Goal: Information Seeking & Learning: Learn about a topic

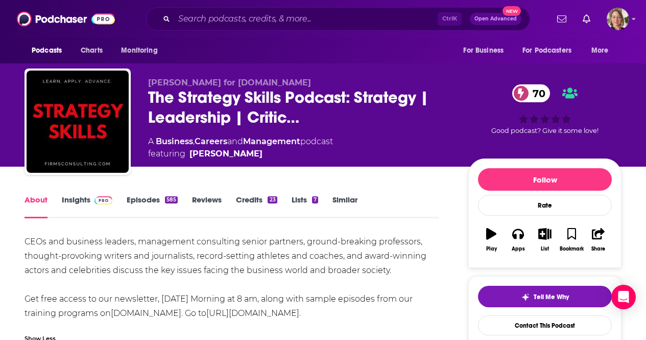
scroll to position [102, 0]
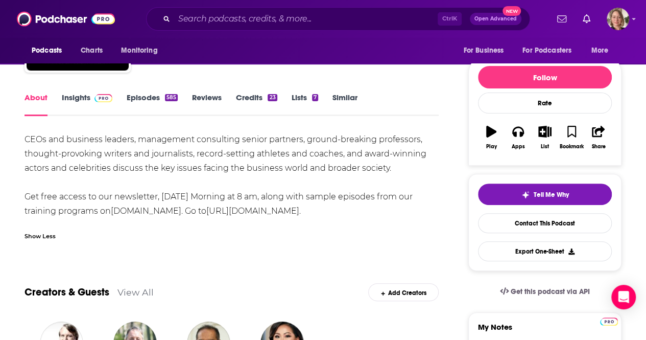
click at [263, 27] on div "Ctrl K Open Advanced New" at bounding box center [338, 18] width 384 height 23
click at [250, 18] on input "Search podcasts, credits, & more..." at bounding box center [305, 19] width 263 height 16
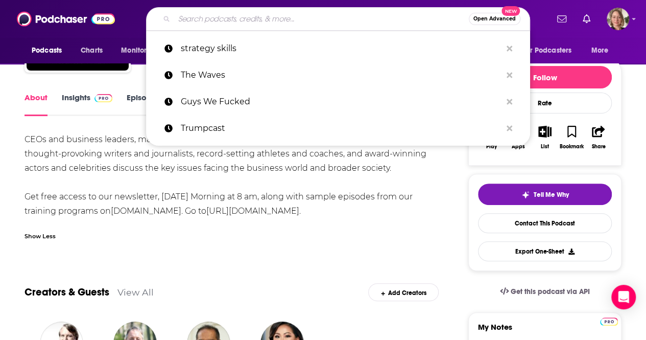
paste input "[URL][DOMAIN_NAME]"
type input "[URL][DOMAIN_NAME]"
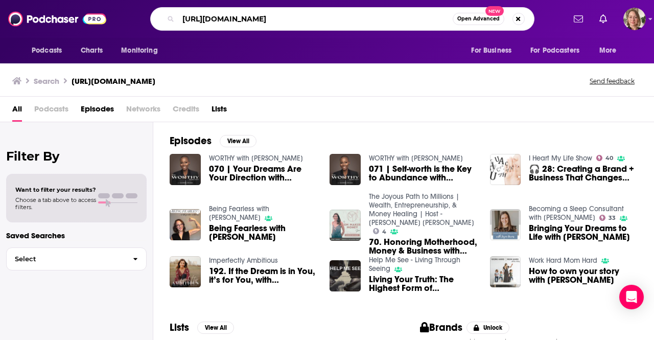
click at [249, 18] on input "[URL][DOMAIN_NAME]" at bounding box center [315, 19] width 274 height 16
type input "homeward"
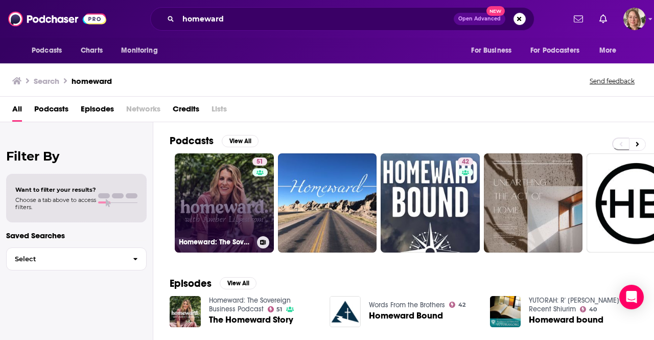
click at [252, 220] on div "51" at bounding box center [260, 196] width 17 height 79
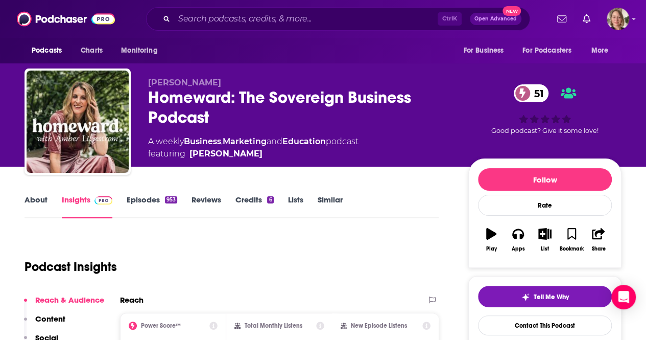
click at [38, 200] on link "About" at bounding box center [36, 206] width 23 height 23
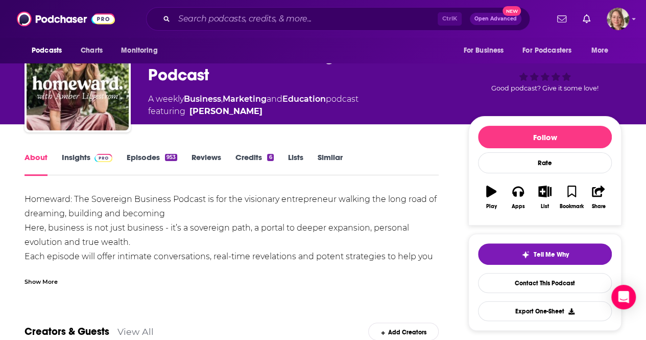
scroll to position [102, 0]
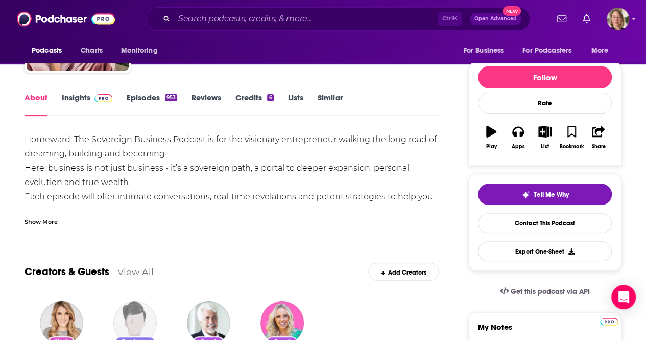
click at [36, 218] on div "Show More" at bounding box center [41, 221] width 33 height 10
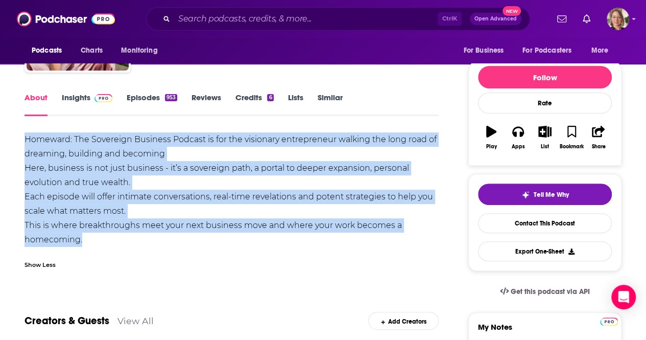
drag, startPoint x: 85, startPoint y: 237, endPoint x: 22, endPoint y: 139, distance: 116.4
copy div "Homeward: The Sovereign Business Podcast is for the visionary entrepreneur walk…"
click at [515, 133] on icon "button" at bounding box center [517, 132] width 11 height 10
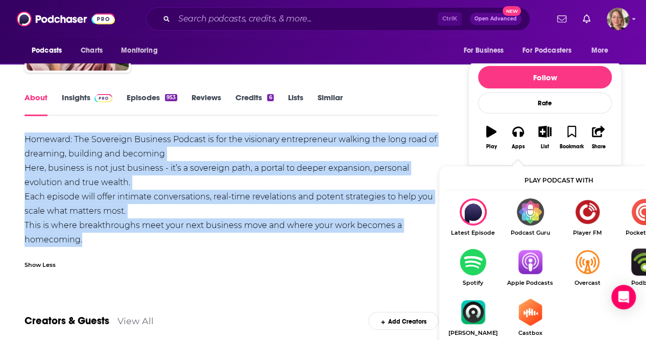
click at [531, 256] on img "Show Listen On dropdown" at bounding box center [529, 261] width 57 height 27
